Goal: Task Accomplishment & Management: Manage account settings

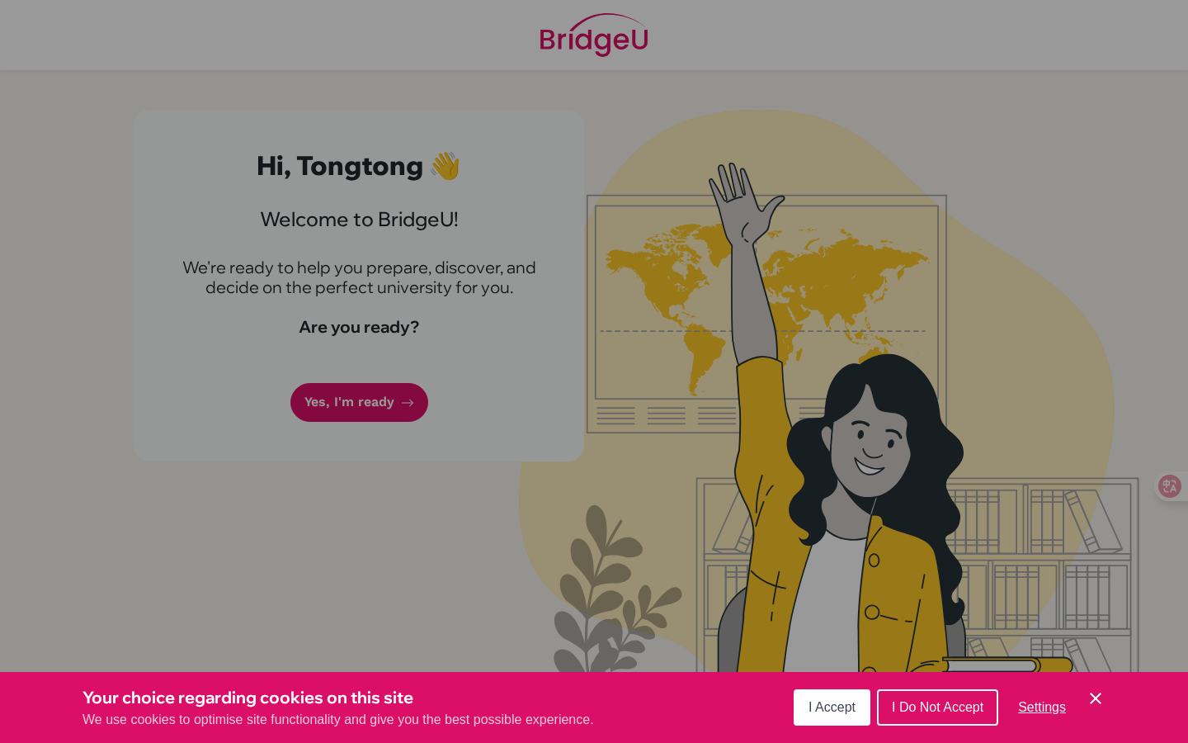
click at [812, 697] on button "I Accept" at bounding box center [832, 707] width 77 height 36
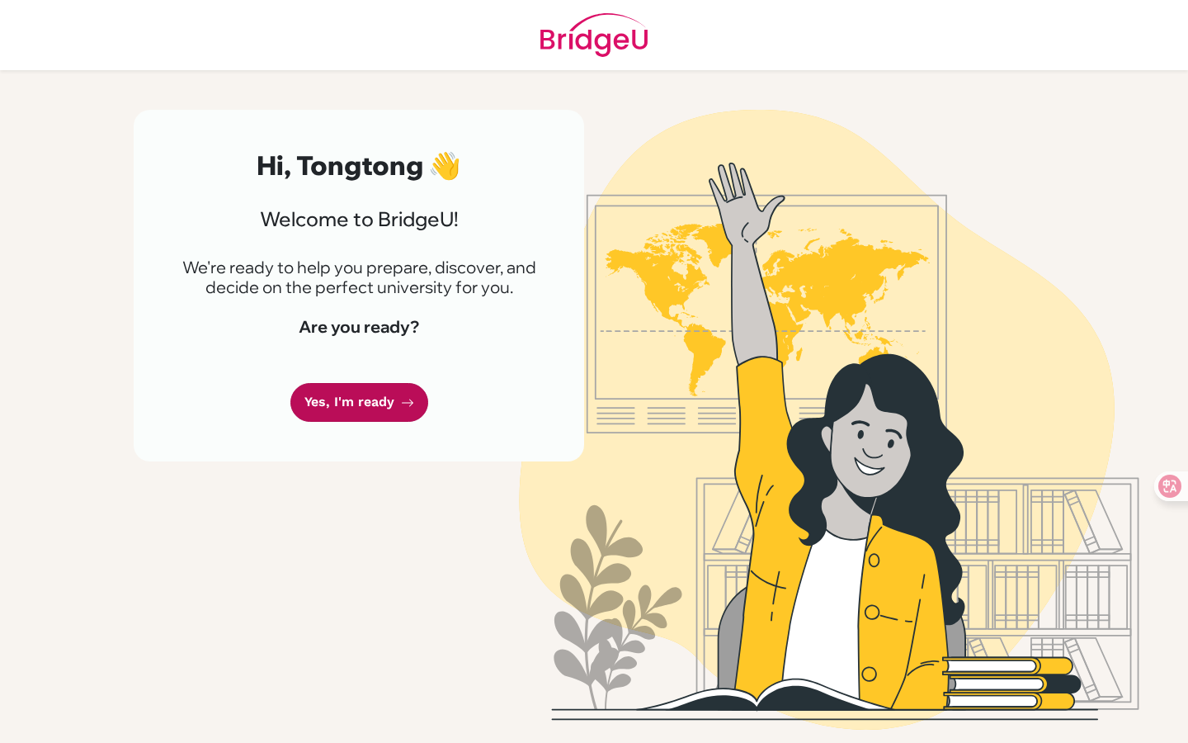
click at [375, 396] on link "Yes, I'm ready" at bounding box center [359, 402] width 138 height 39
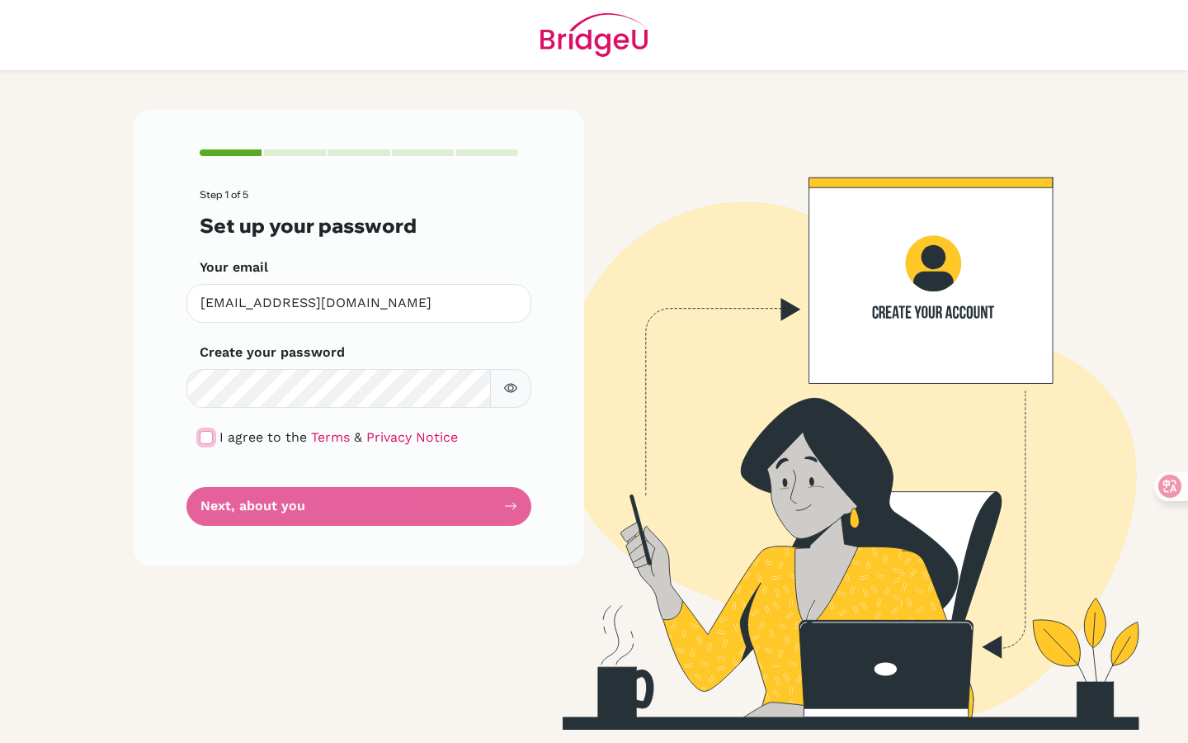
click at [206, 436] on input "checkbox" at bounding box center [206, 437] width 13 height 13
checkbox input "true"
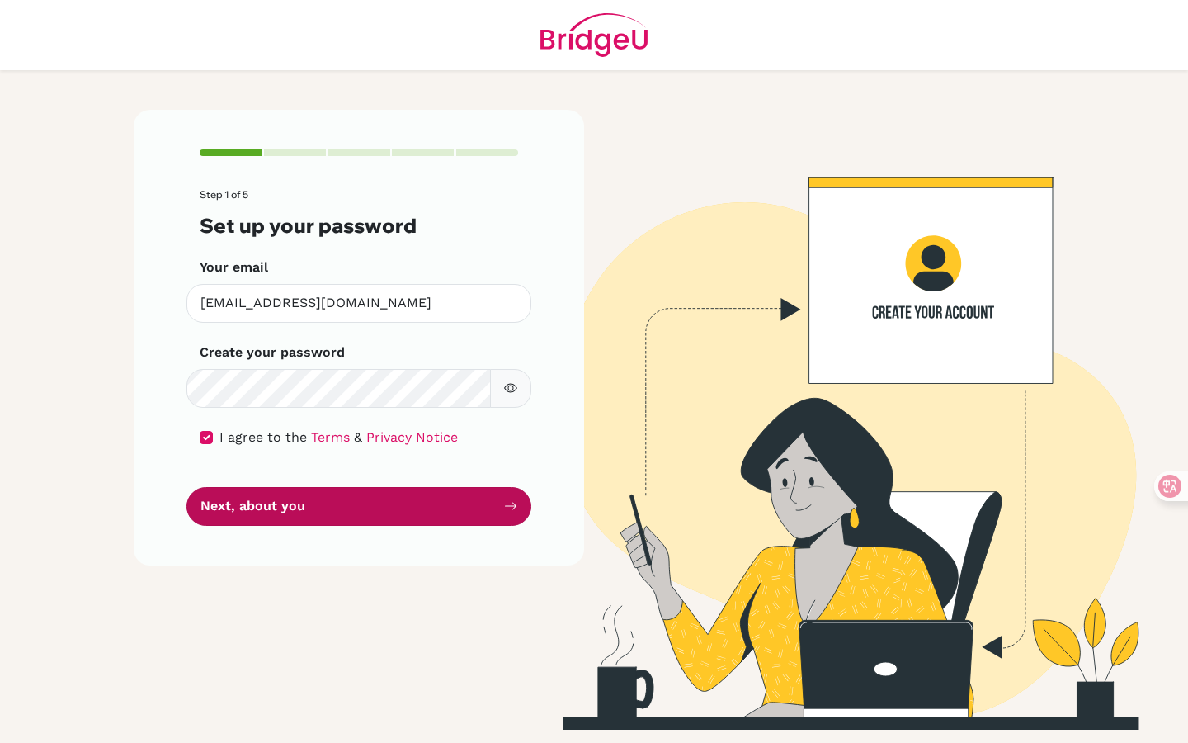
click at [267, 513] on button "Next, about you" at bounding box center [359, 506] width 345 height 39
